Goal: Subscribe to service/newsletter

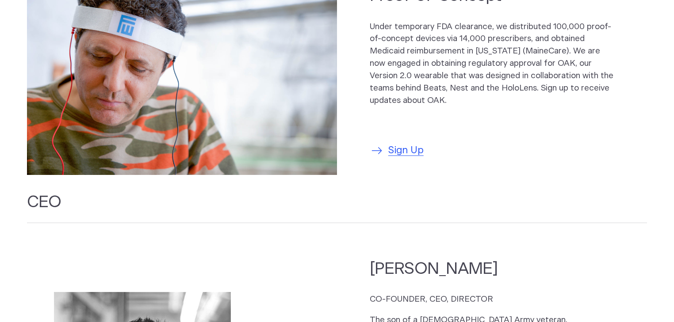
scroll to position [778, 0]
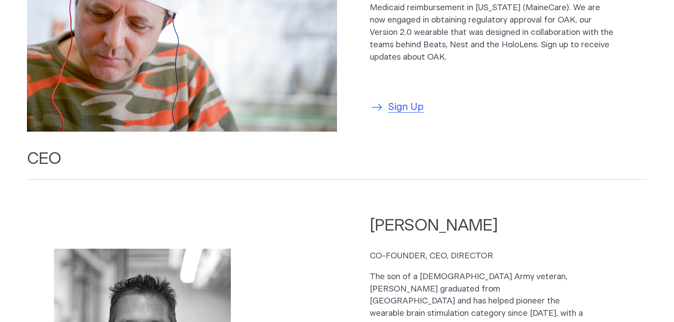
click at [407, 100] on span "Sign Up" at bounding box center [405, 107] width 35 height 15
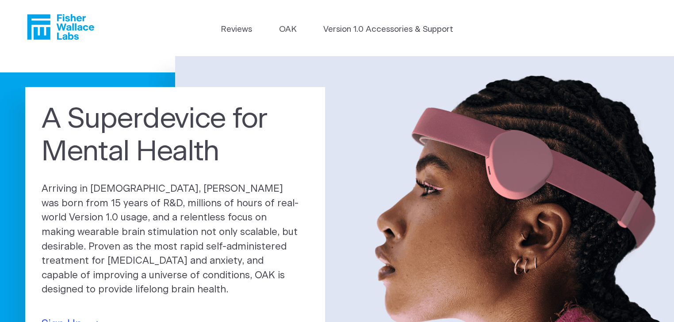
scroll to position [0, 0]
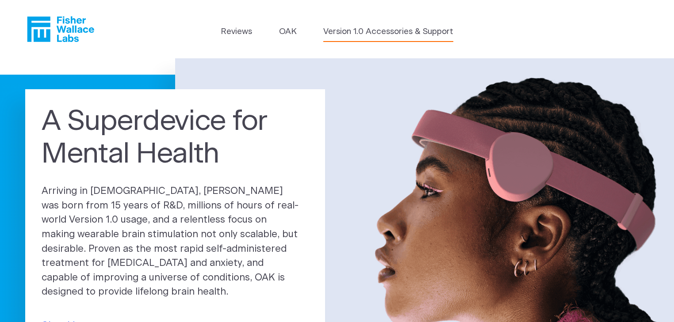
click at [362, 34] on link "Version 1.0 Accessories & Support" at bounding box center [388, 32] width 130 height 12
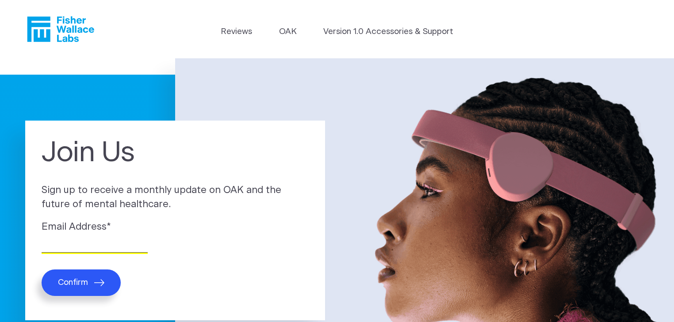
click at [133, 240] on input "Email Address *" at bounding box center [95, 246] width 106 height 14
type input "patricktronnier@gmail.com"
click at [92, 277] on button "Confirm" at bounding box center [81, 283] width 79 height 27
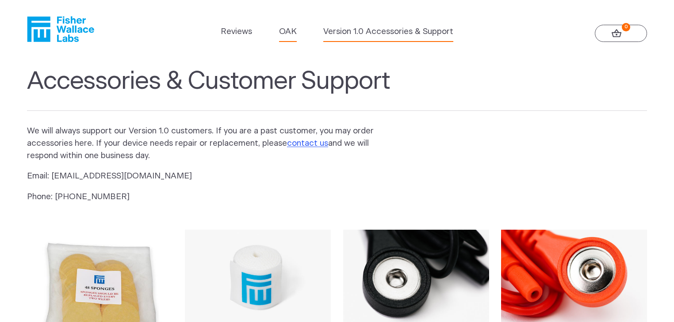
click at [286, 32] on link "OAK" at bounding box center [288, 32] width 18 height 12
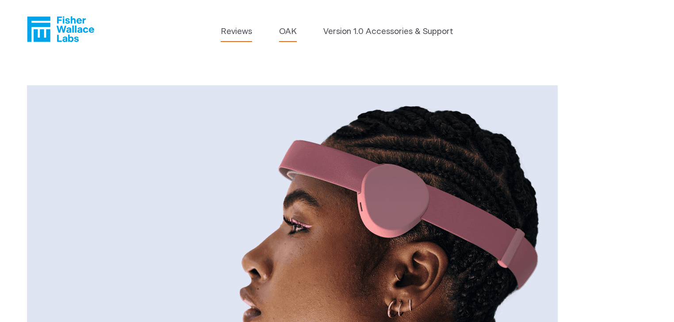
click at [242, 35] on link "Reviews" at bounding box center [236, 32] width 31 height 12
